Goal: Transaction & Acquisition: Purchase product/service

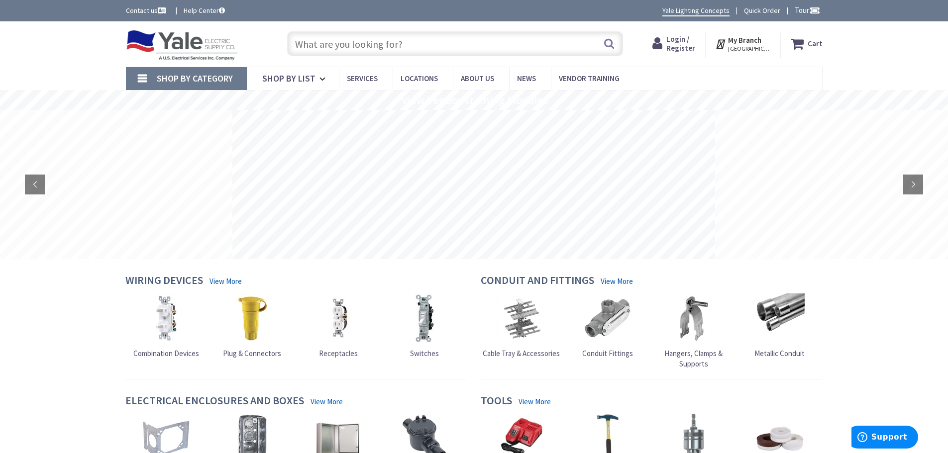
click at [339, 45] on input "text" at bounding box center [455, 43] width 336 height 25
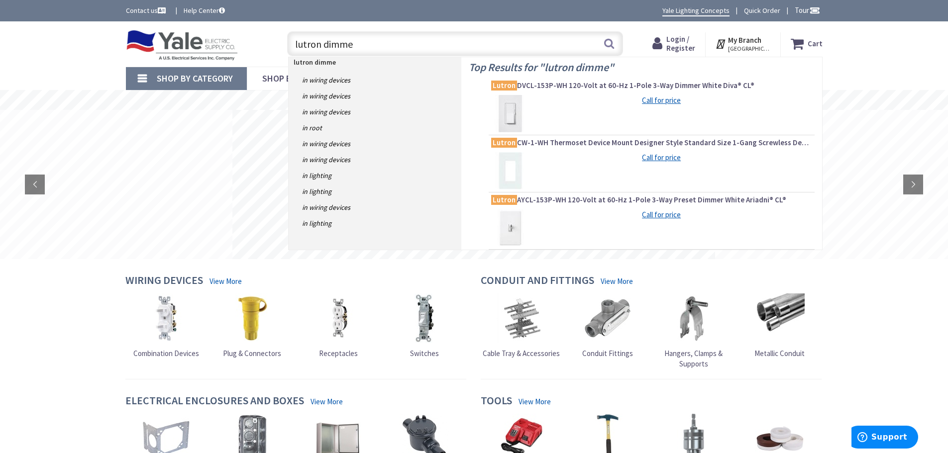
type input "lutron dimmer"
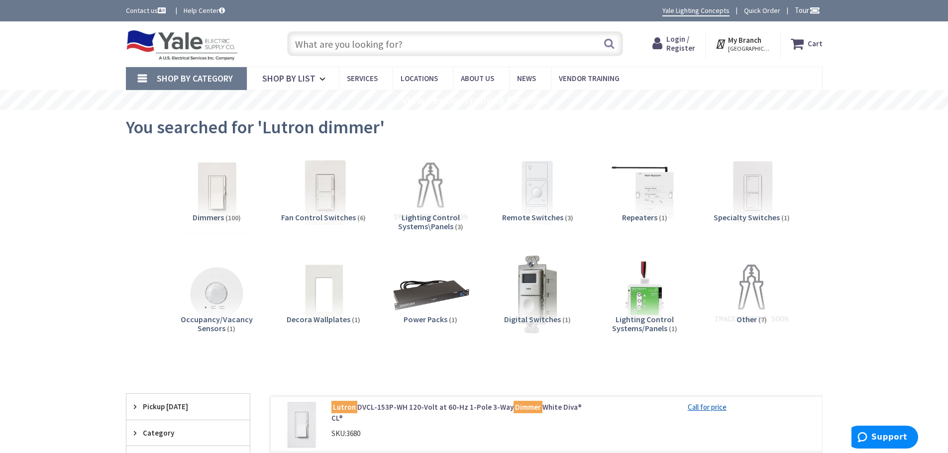
click at [225, 201] on img at bounding box center [216, 192] width 90 height 90
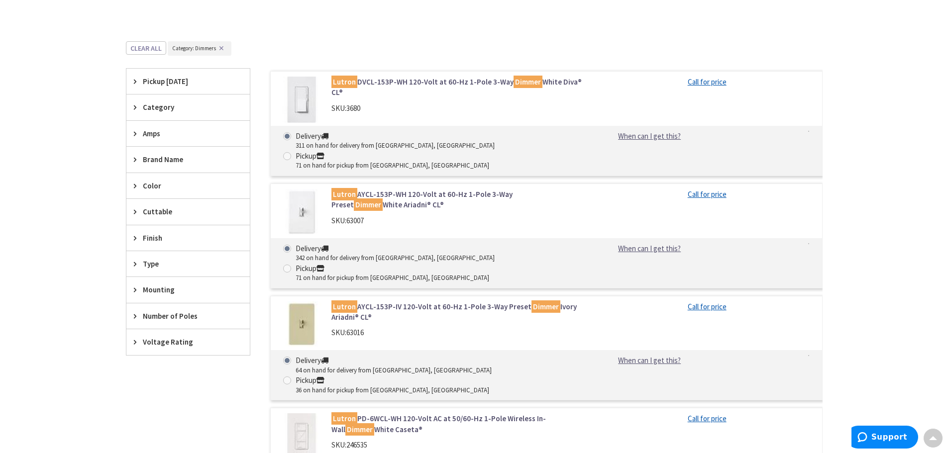
scroll to position [326, 0]
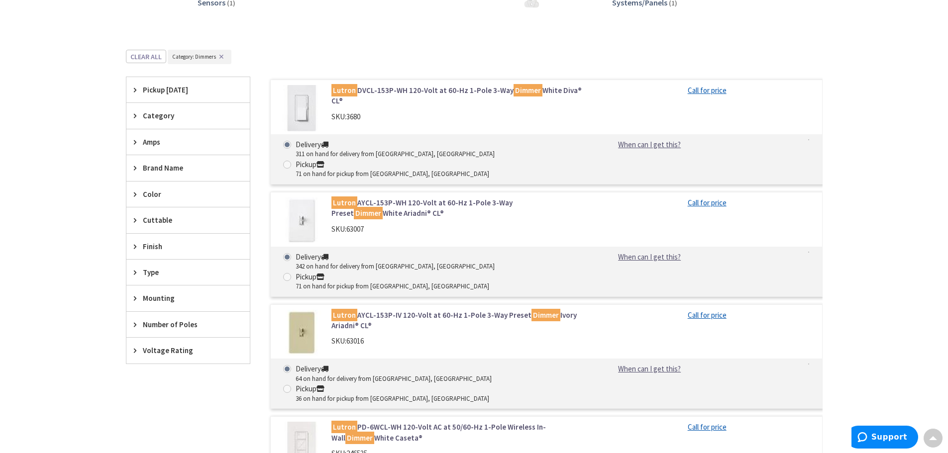
click at [159, 138] on span "Amps" at bounding box center [183, 142] width 81 height 10
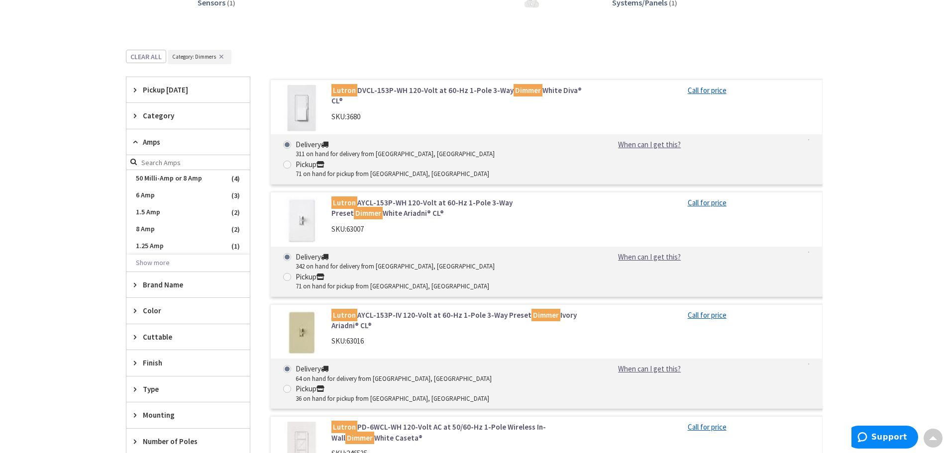
click at [159, 138] on span "Amps" at bounding box center [183, 142] width 81 height 10
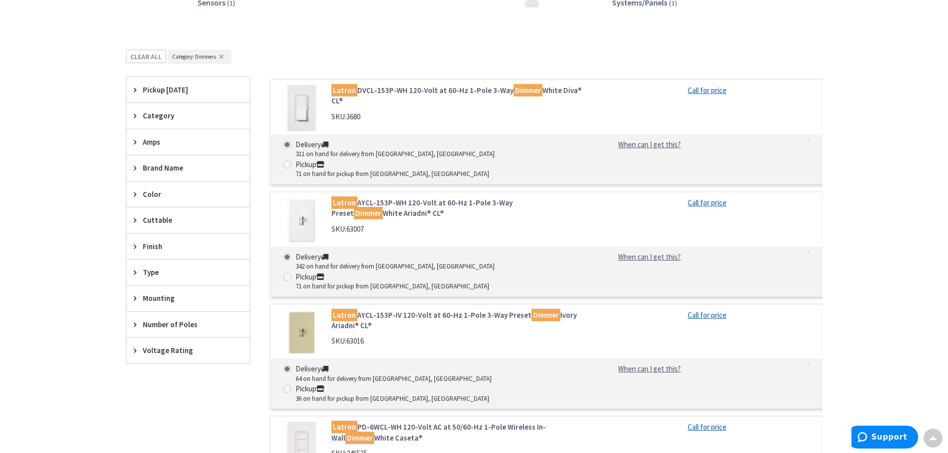
click at [184, 348] on span "Voltage Rating" at bounding box center [183, 350] width 81 height 10
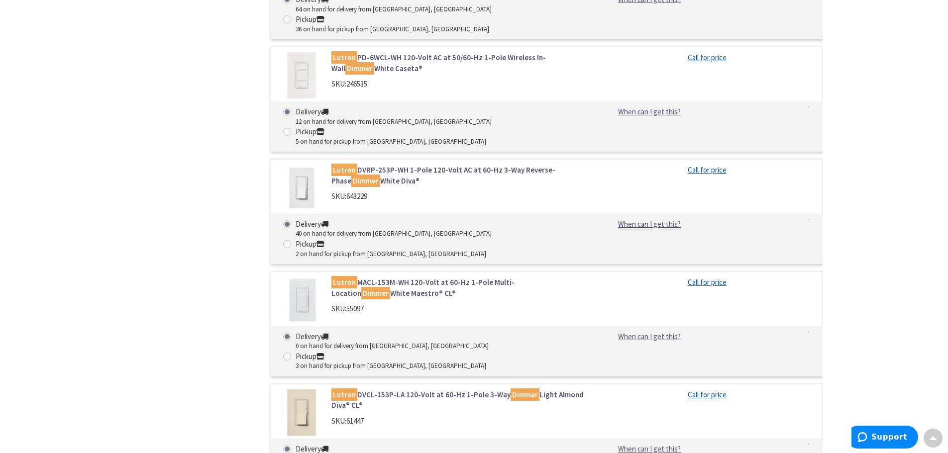
scroll to position [774, 0]
